Goal: Information Seeking & Learning: Learn about a topic

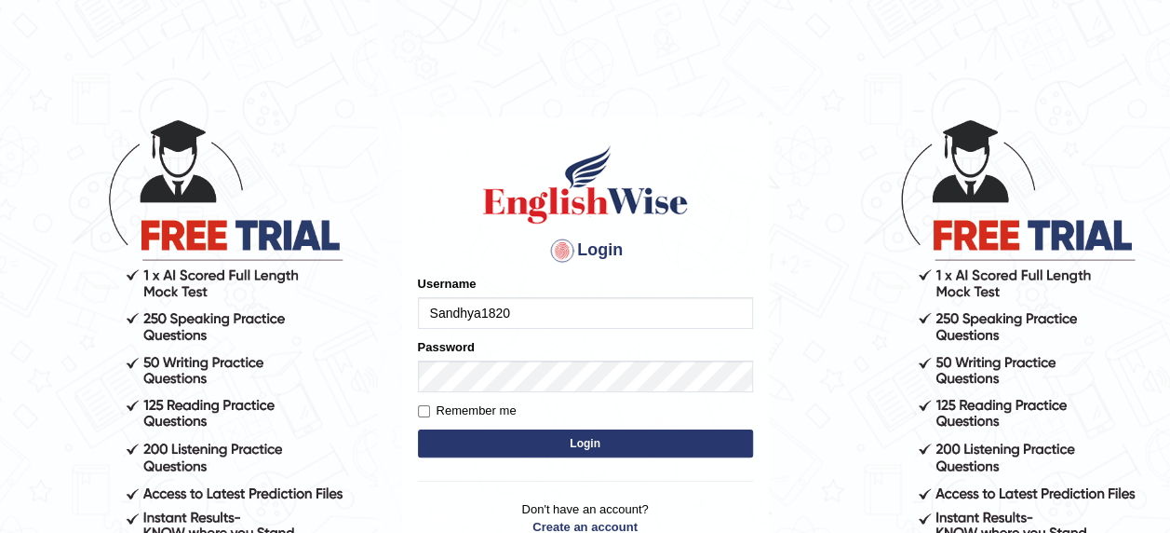
type input "Sandhya1820"
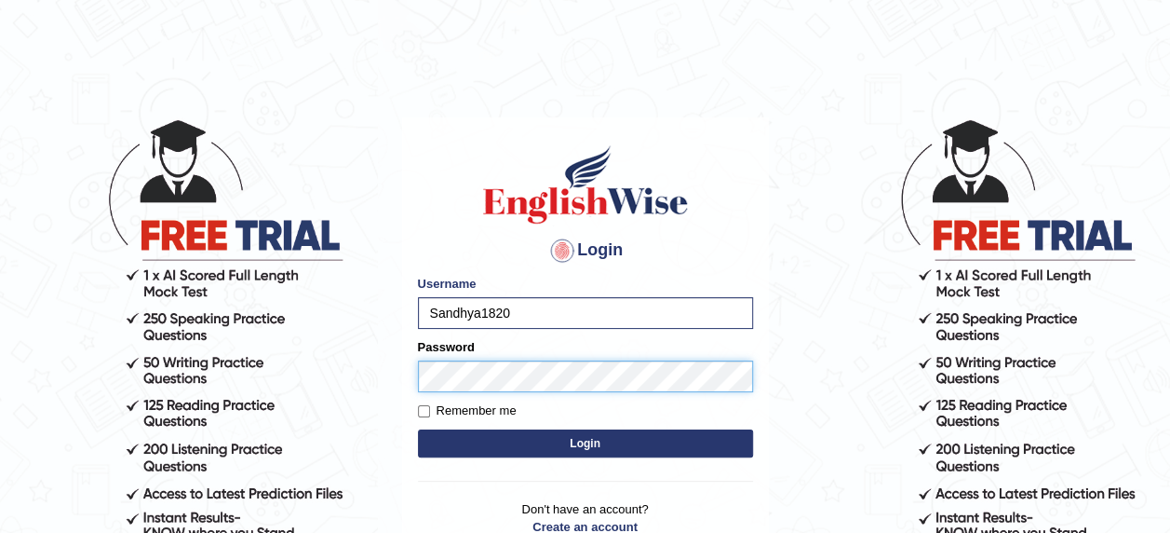
click at [418, 429] on button "Login" at bounding box center [585, 443] width 335 height 28
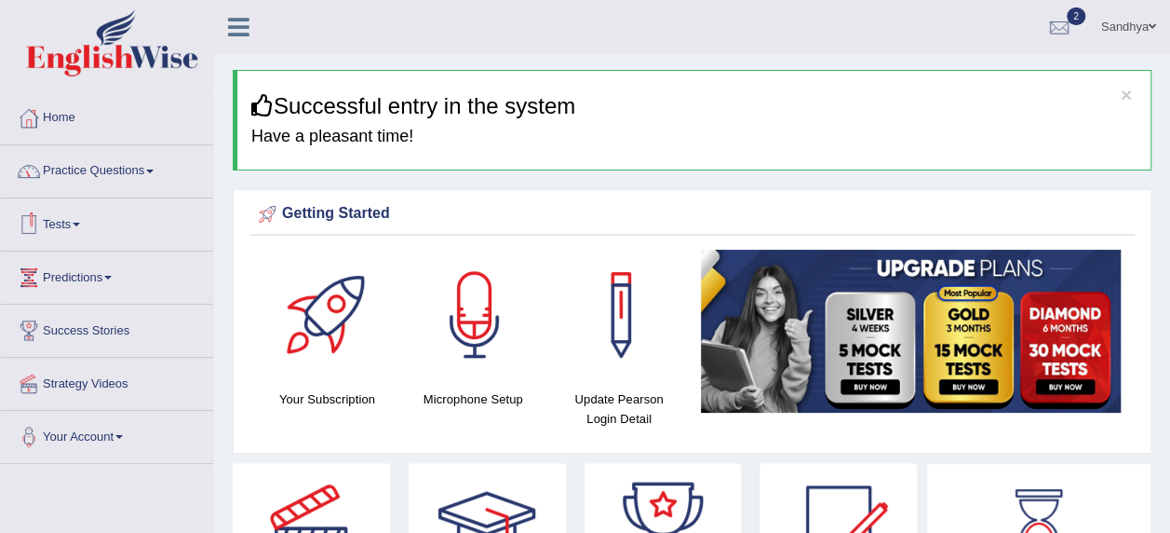
click at [114, 178] on link "Practice Questions" at bounding box center [107, 168] width 212 height 47
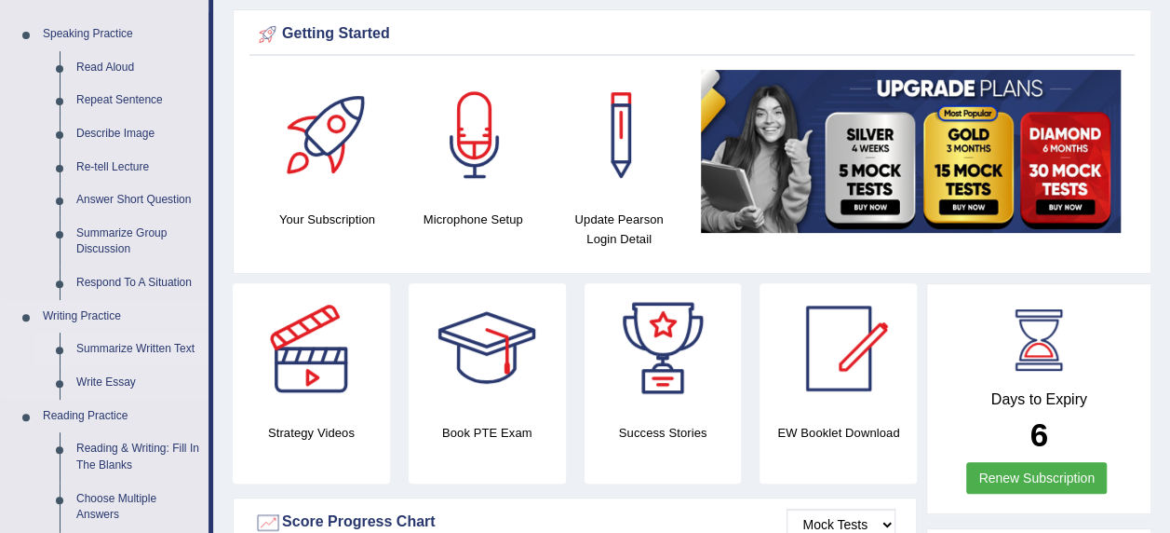
scroll to position [186, 0]
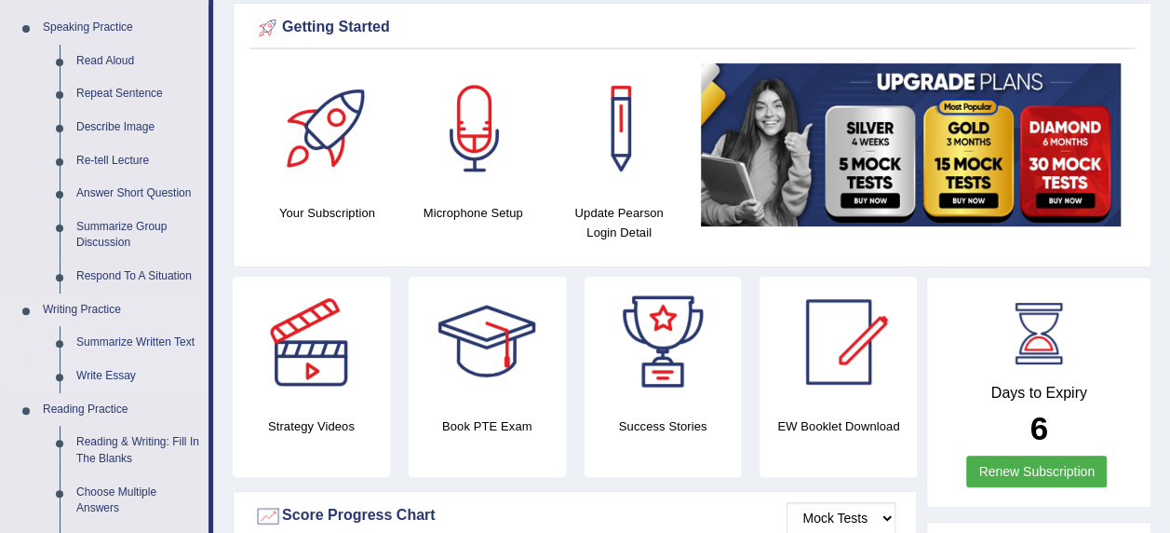
click at [120, 371] on link "Write Essay" at bounding box center [138, 376] width 141 height 34
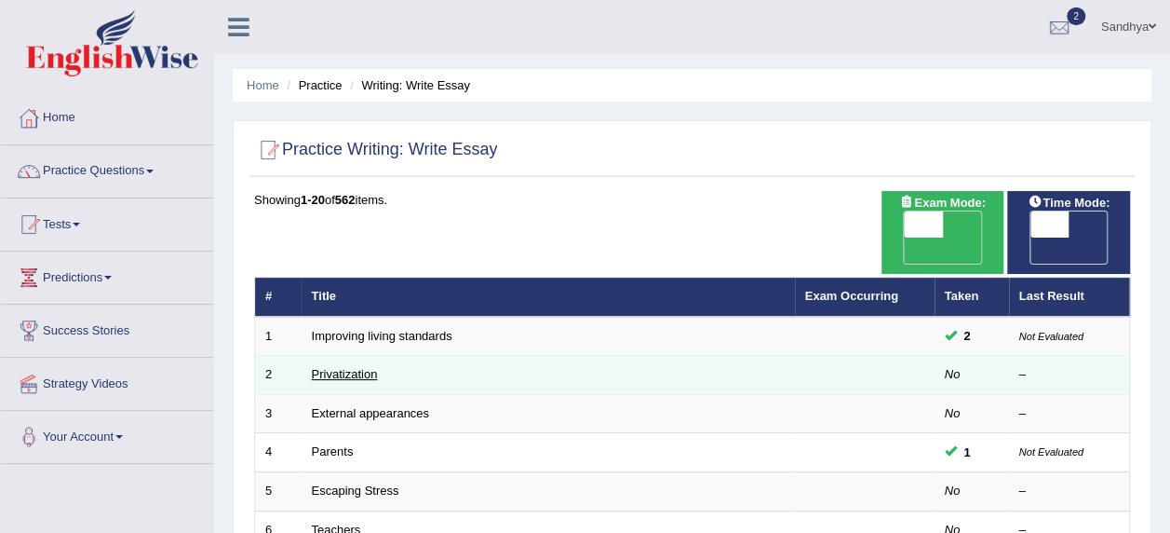
click at [335, 367] on link "Privatization" at bounding box center [345, 374] width 66 height 14
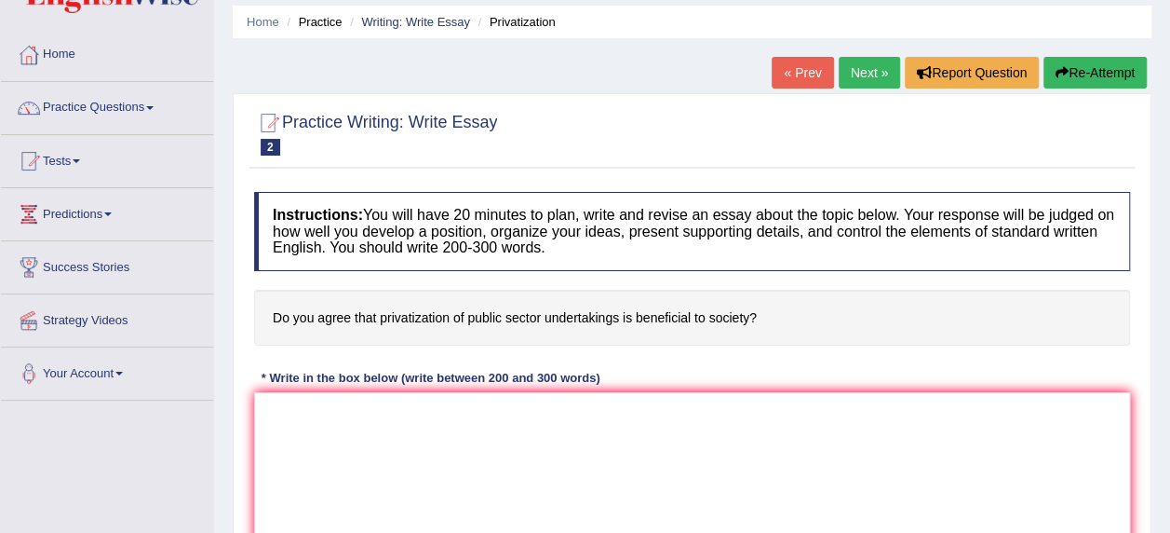
scroll to position [93, 0]
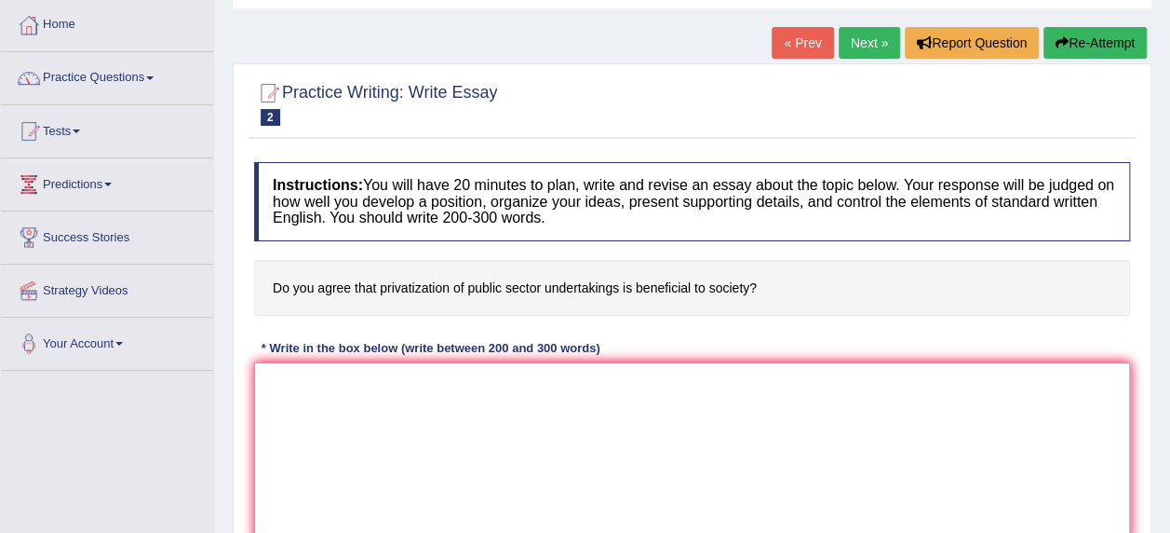
click at [470, 429] on textarea at bounding box center [692, 452] width 876 height 181
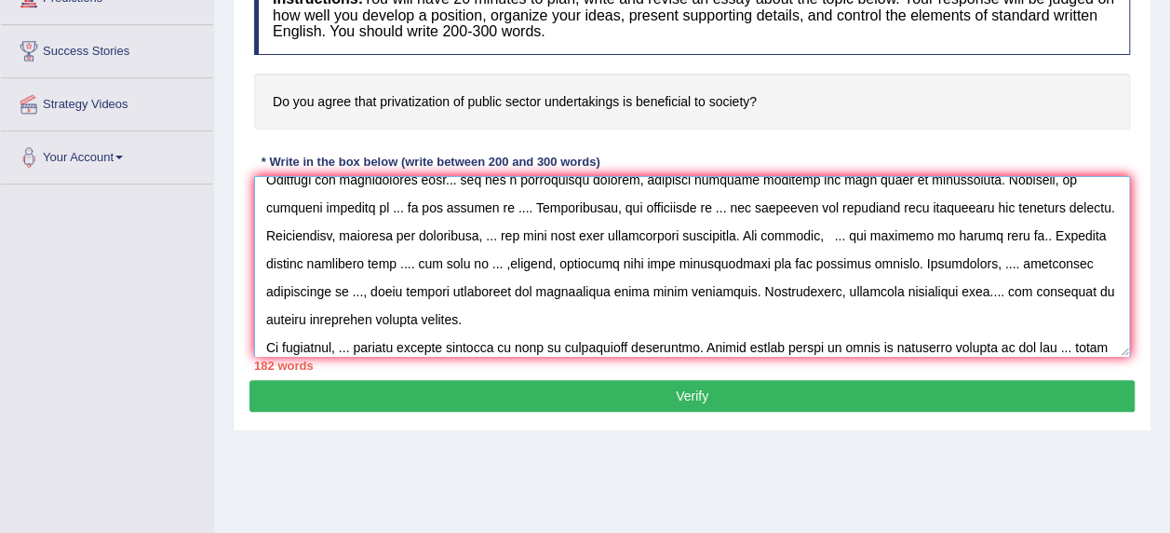
scroll to position [128, 0]
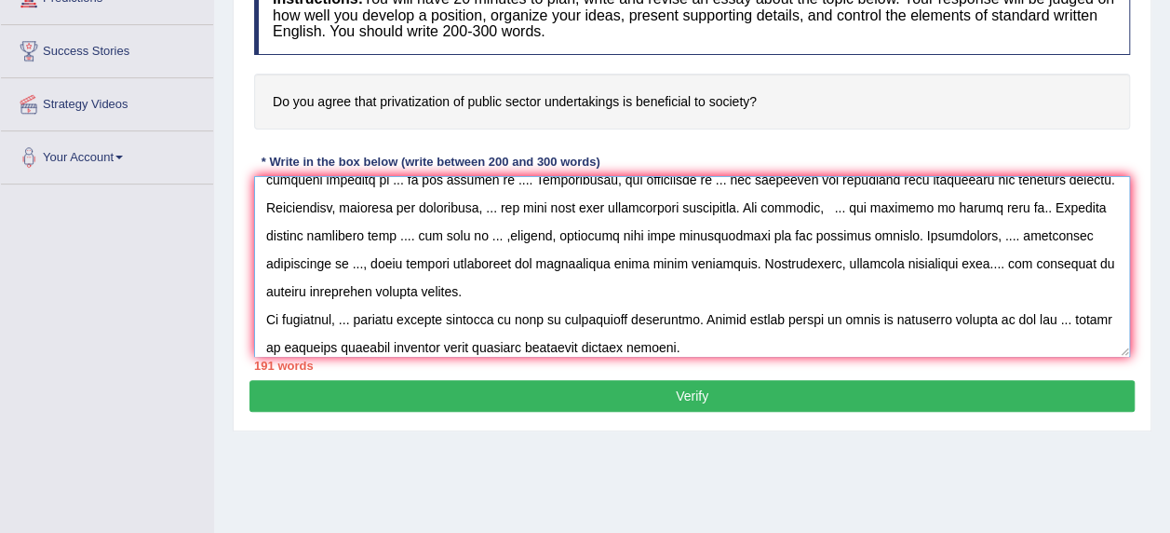
type textarea "The increasing influence of the .. has ignited numerous benefits. This matter i…"
click at [677, 388] on button "Verify" at bounding box center [691, 396] width 885 height 32
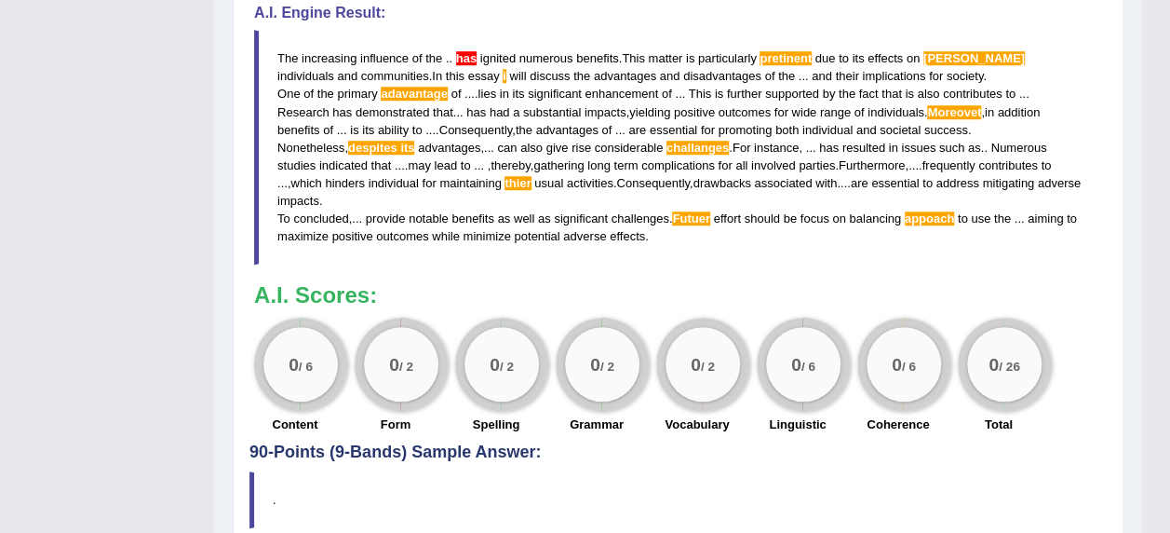
scroll to position [526, 0]
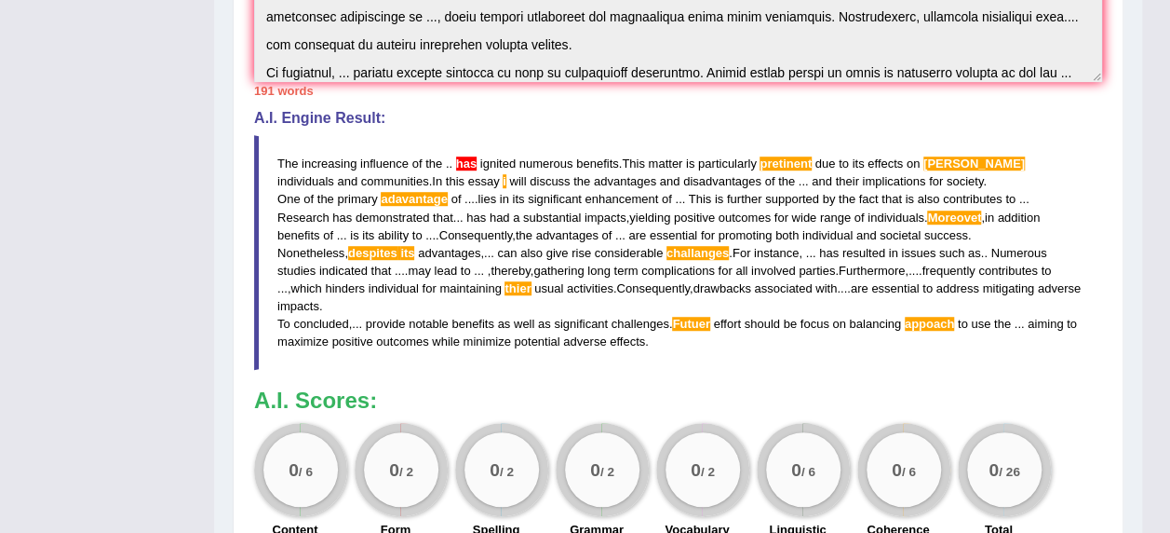
click at [707, 328] on blockquote "The increasing influence of the . . has ignited numerous benefits . This matter…" at bounding box center [678, 252] width 848 height 235
